Goal: Task Accomplishment & Management: Manage account settings

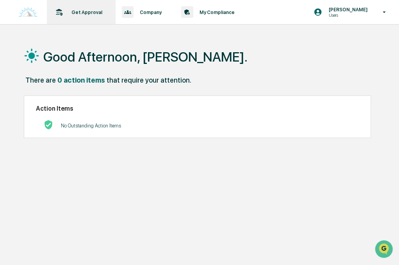
click at [86, 12] on p "Get Approval" at bounding box center [85, 12] width 41 height 6
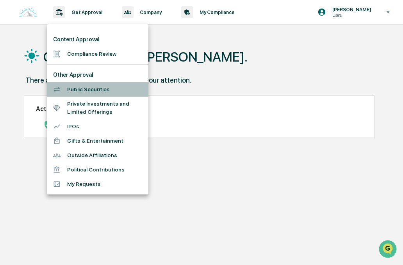
click at [95, 92] on li "Public Securities" at bounding box center [97, 89] width 101 height 14
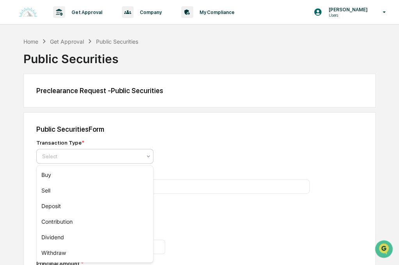
click at [113, 156] on div at bounding box center [91, 157] width 99 height 8
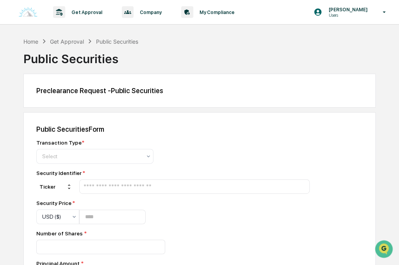
drag, startPoint x: 113, startPoint y: 156, endPoint x: 95, endPoint y: 140, distance: 24.3
click at [95, 140] on div "Transaction Type *" at bounding box center [172, 143] width 273 height 6
click at [82, 12] on p "Get Approval" at bounding box center [85, 12] width 41 height 6
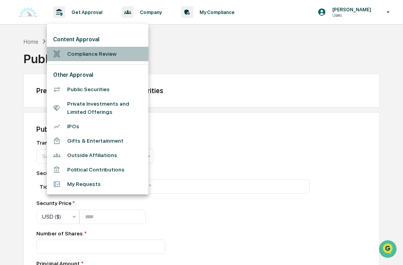
click at [109, 58] on li "Compliance Review" at bounding box center [97, 54] width 101 height 14
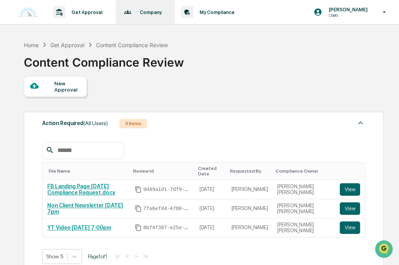
click at [131, 6] on div "Company Policies & Documents" at bounding box center [145, 12] width 52 height 24
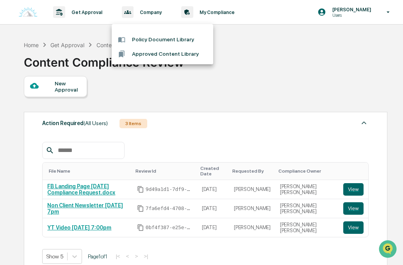
click at [194, 13] on div at bounding box center [201, 132] width 403 height 265
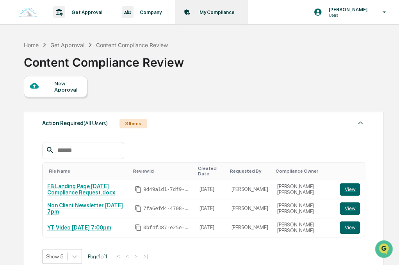
click at [187, 13] on icon at bounding box center [187, 12] width 12 height 12
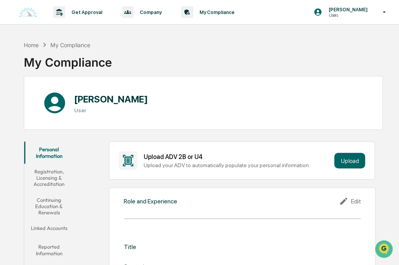
click at [59, 226] on button "Linked Accounts" at bounding box center [49, 229] width 50 height 19
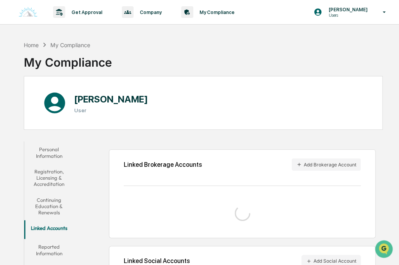
scroll to position [53, 0]
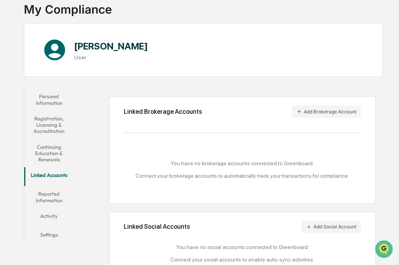
click at [315, 7] on div "Home My Compliance My Compliance" at bounding box center [203, 3] width 359 height 39
click at [331, 108] on button "Add Brokerage Account" at bounding box center [326, 111] width 69 height 12
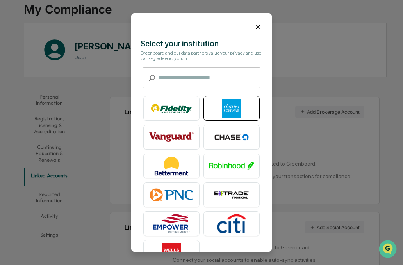
click at [222, 107] on img at bounding box center [231, 109] width 44 height 20
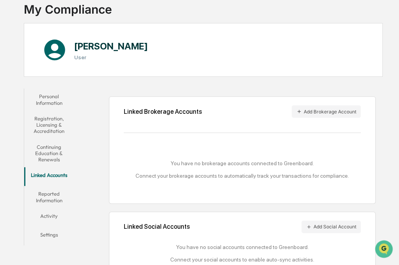
click at [55, 153] on button "Continuing Education & Renewals" at bounding box center [49, 153] width 50 height 28
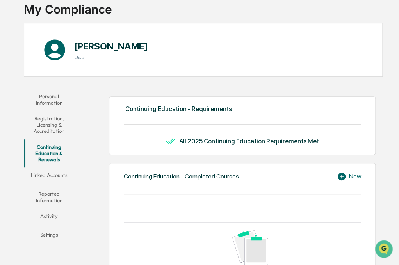
click at [50, 123] on button "Registration, Licensing & Accreditation" at bounding box center [49, 125] width 50 height 28
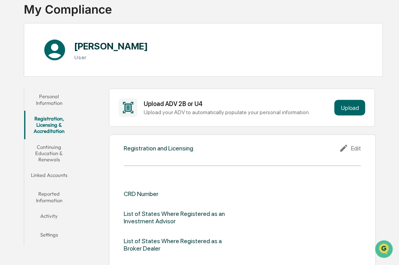
drag, startPoint x: 58, startPoint y: 94, endPoint x: 46, endPoint y: 97, distance: 12.2
click at [46, 97] on button "Personal Information" at bounding box center [49, 100] width 50 height 22
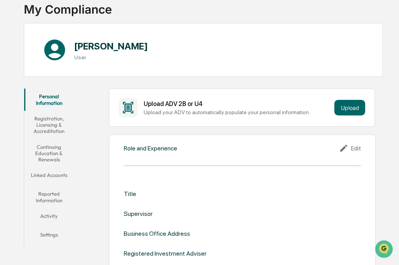
click at [358, 151] on div "Edit" at bounding box center [350, 148] width 22 height 9
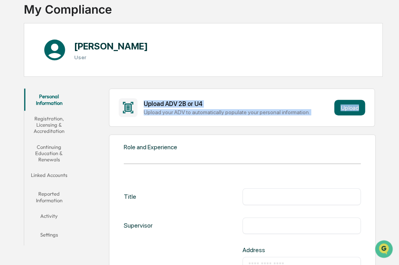
drag, startPoint x: 398, startPoint y: 53, endPoint x: 396, endPoint y: 92, distance: 38.3
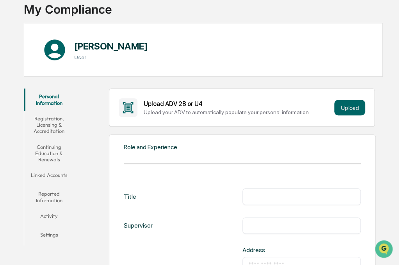
drag, startPoint x: 396, startPoint y: 92, endPoint x: 332, endPoint y: 140, distance: 80.8
